Goal: Leave review/rating: Leave review/rating

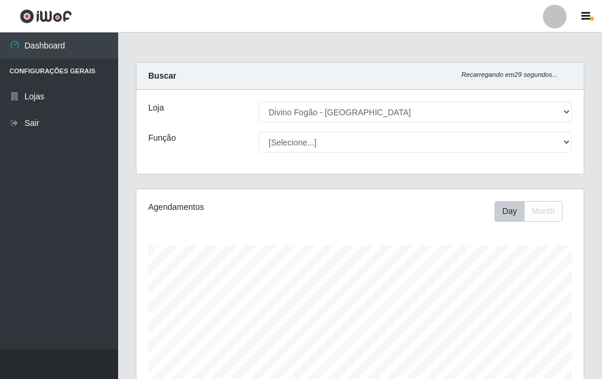
select select "499"
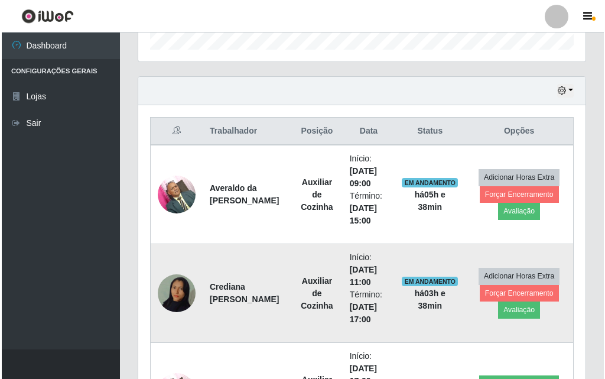
scroll to position [245, 447]
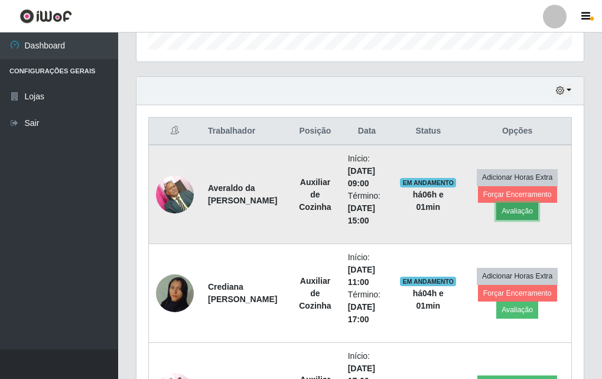
click at [513, 207] on button "Avaliação" at bounding box center [517, 211] width 42 height 17
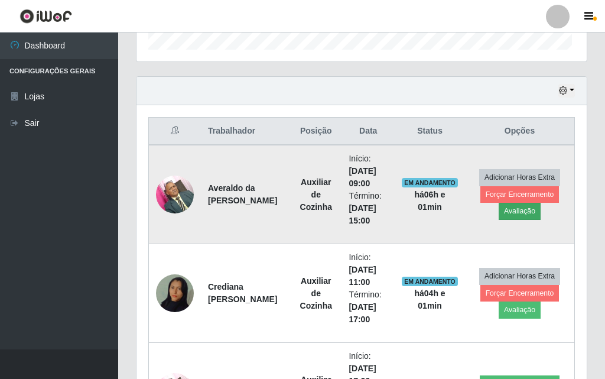
scroll to position [245, 441]
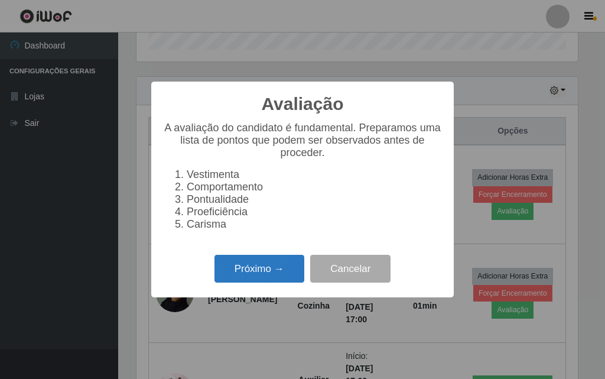
click at [274, 272] on button "Próximo →" at bounding box center [260, 269] width 90 height 28
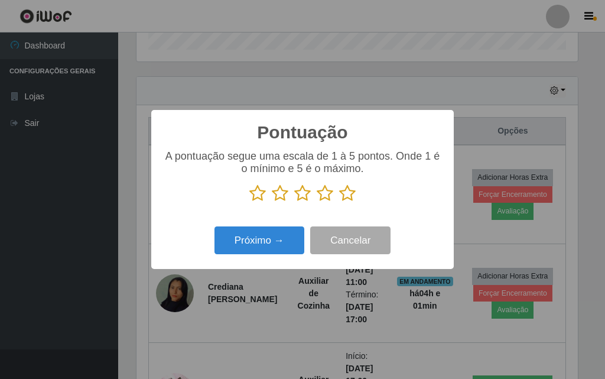
scroll to position [590767, 590571]
click at [343, 197] on icon at bounding box center [347, 193] width 17 height 18
click at [339, 202] on input "radio" at bounding box center [339, 202] width 0 height 0
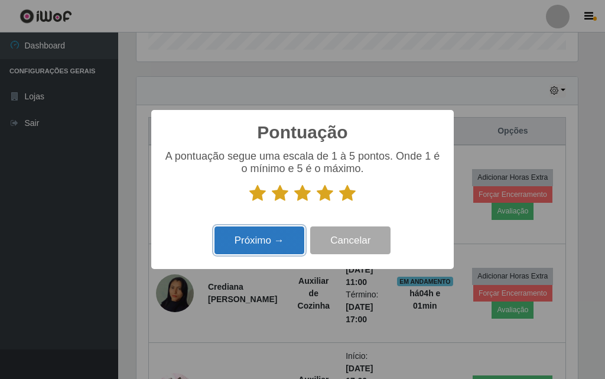
click at [284, 238] on button "Próximo →" at bounding box center [260, 240] width 90 height 28
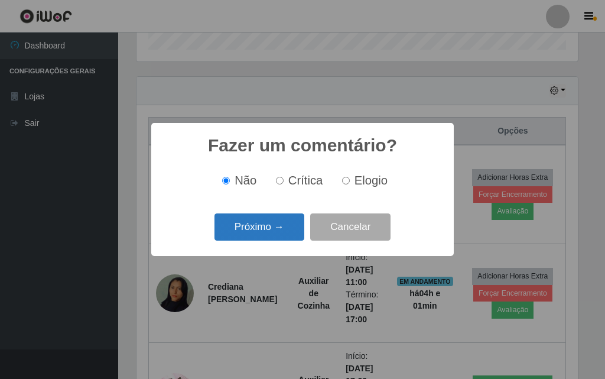
click at [275, 227] on button "Próximo →" at bounding box center [260, 227] width 90 height 28
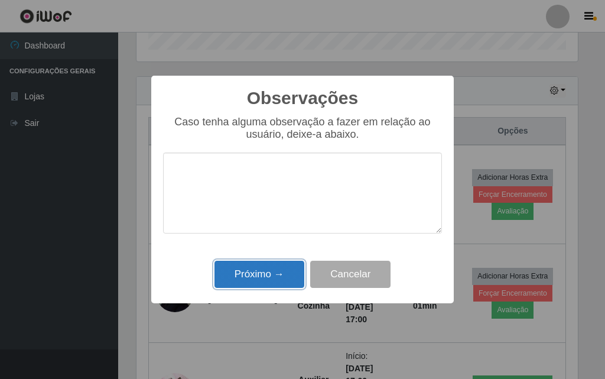
click at [287, 268] on button "Próximo →" at bounding box center [260, 275] width 90 height 28
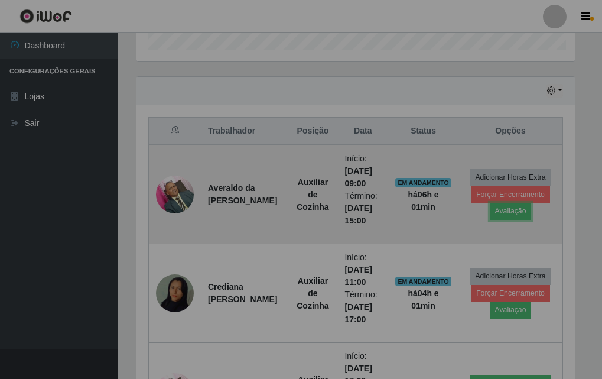
scroll to position [245, 447]
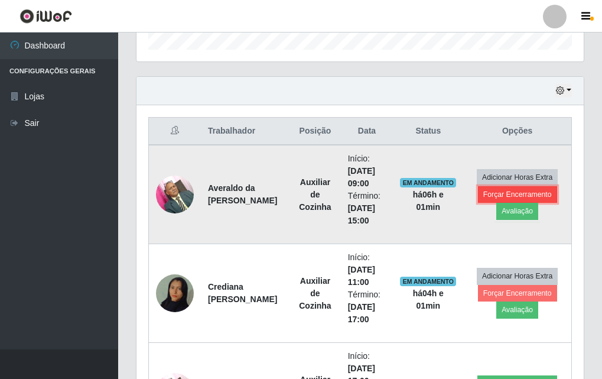
click at [483, 196] on button "Forçar Encerramento" at bounding box center [517, 194] width 79 height 17
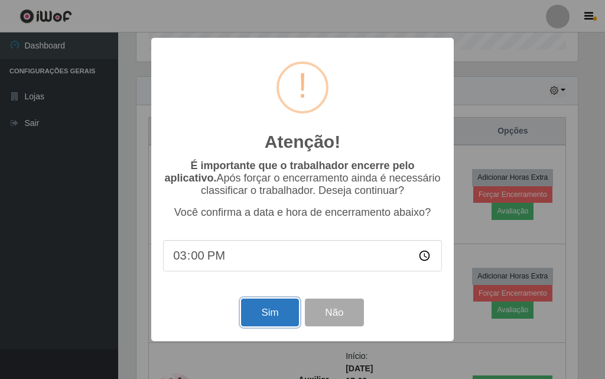
click at [268, 315] on button "Sim" at bounding box center [269, 312] width 57 height 28
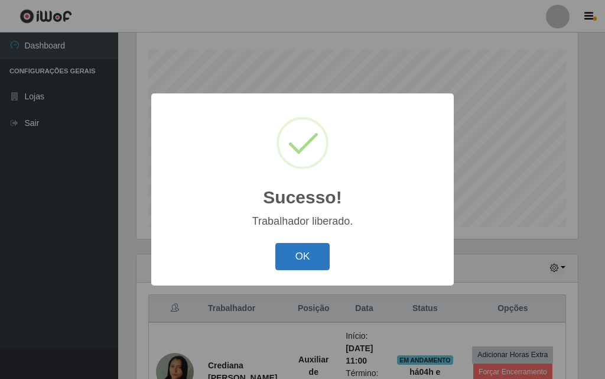
click at [295, 268] on button "OK" at bounding box center [302, 257] width 55 height 28
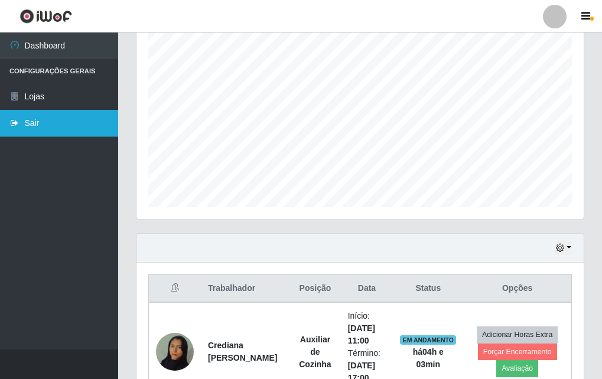
scroll to position [38, 0]
